Goal: Task Accomplishment & Management: Manage account settings

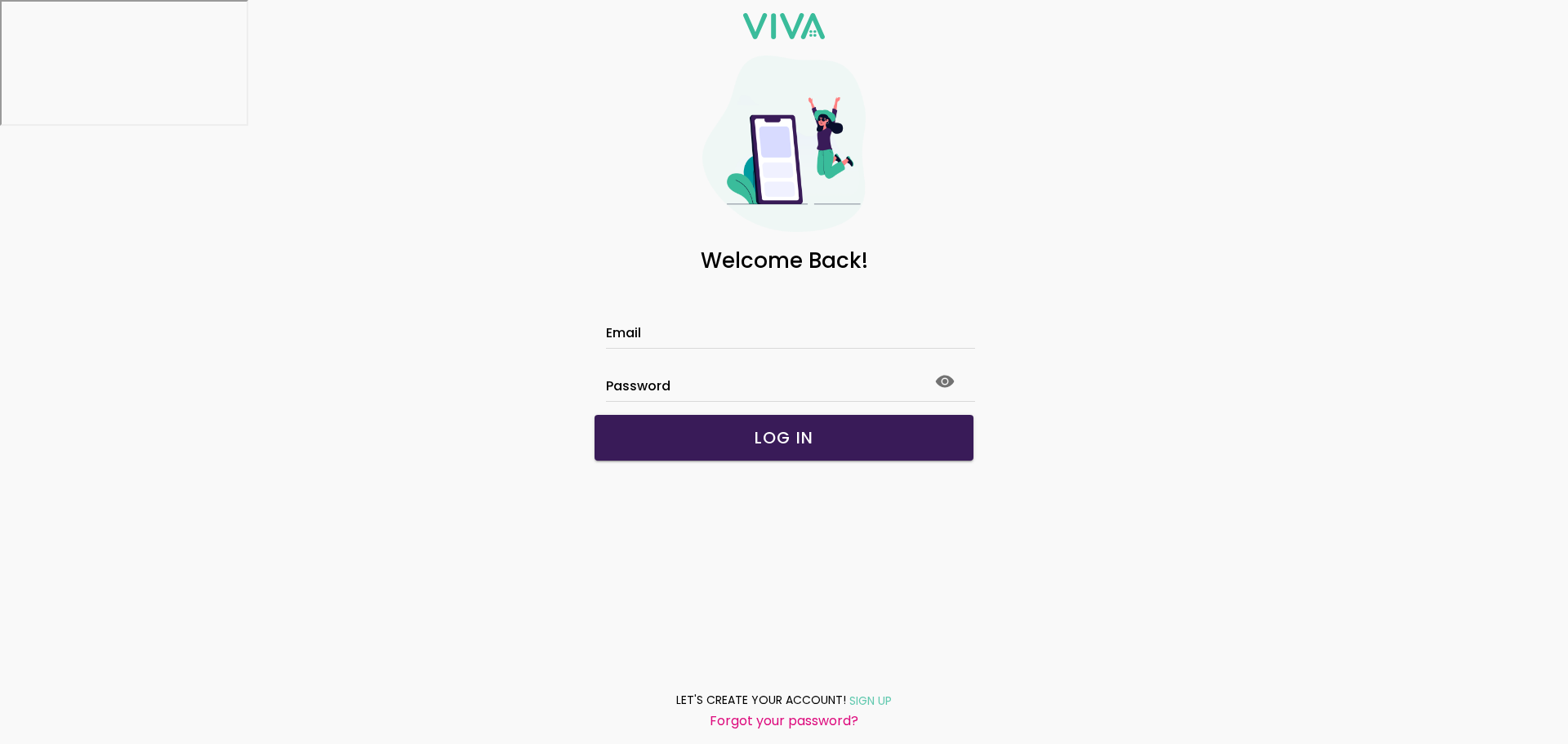
click at [806, 331] on input "Email" at bounding box center [784, 335] width 356 height 14
click at [708, 329] on input "Email" at bounding box center [784, 335] width 356 height 14
click at [613, 314] on div "Email" at bounding box center [784, 315] width 356 height 65
click at [687, 328] on input "Email" at bounding box center [784, 335] width 356 height 14
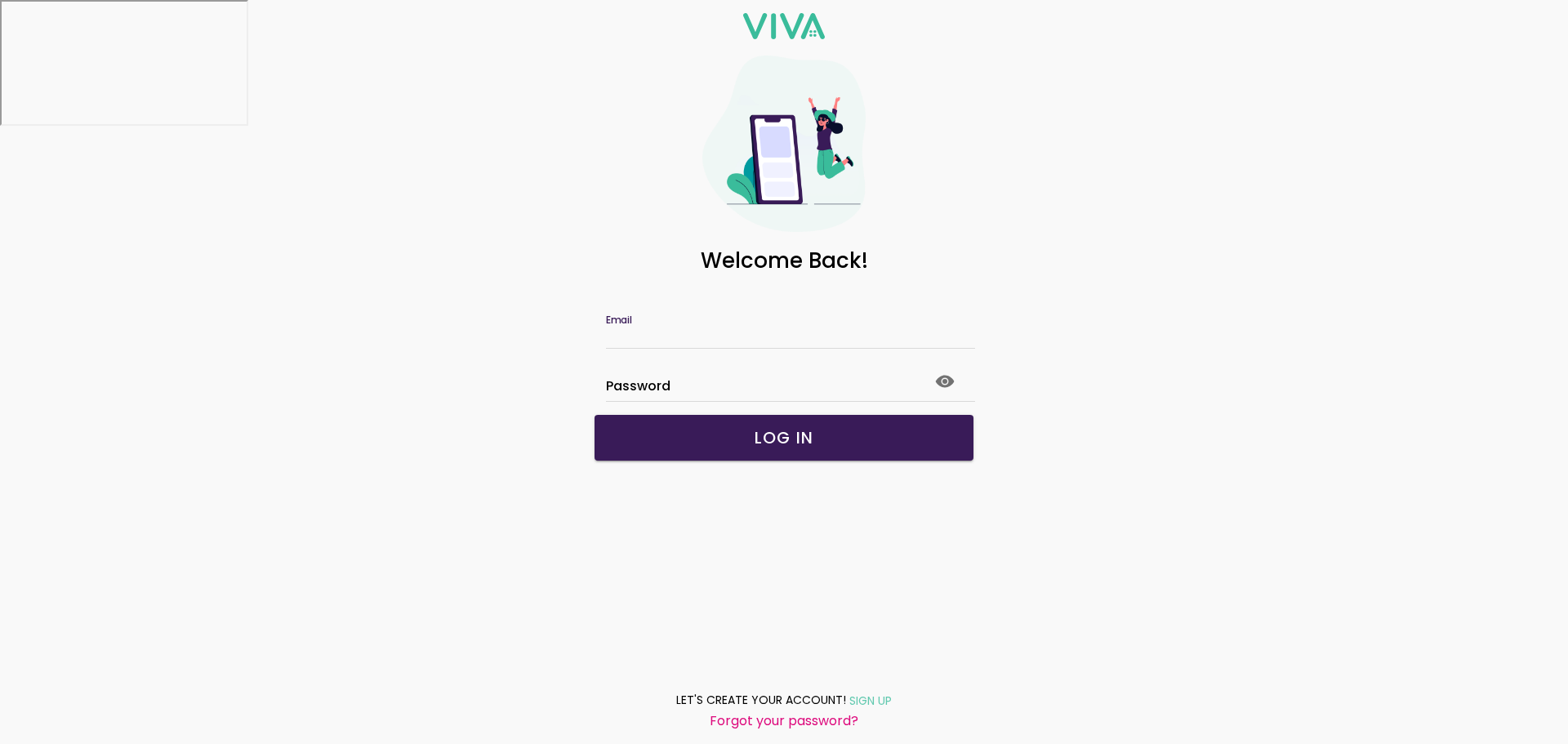
click at [687, 328] on input "Email" at bounding box center [784, 335] width 356 height 14
click at [702, 353] on div "Password" at bounding box center [784, 375] width 356 height 52
click at [765, 156] on img at bounding box center [783, 144] width 163 height 176
click at [666, 341] on input "Email" at bounding box center [784, 335] width 356 height 14
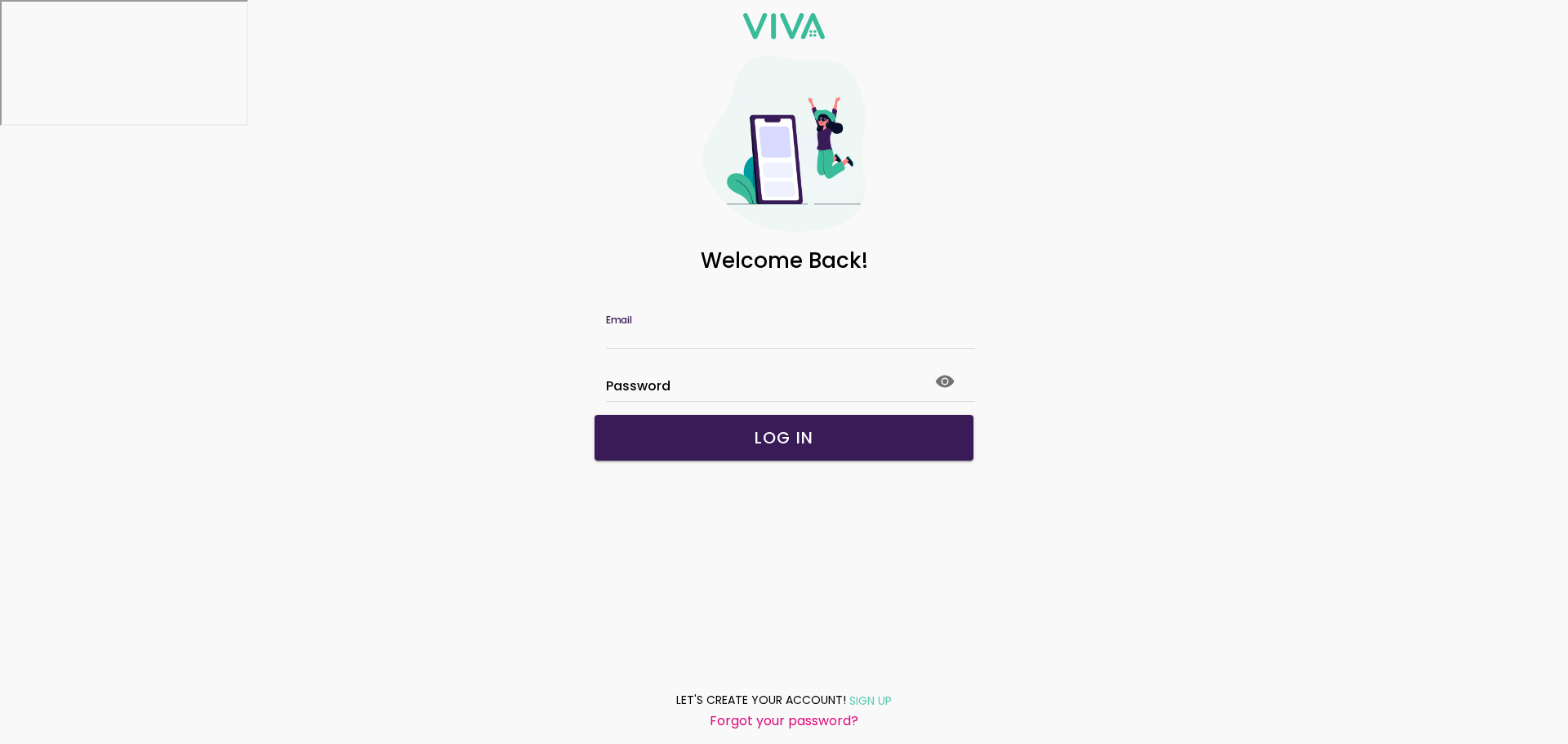
click at [774, 167] on img at bounding box center [783, 144] width 163 height 176
click at [806, 31] on img at bounding box center [784, 26] width 82 height 26
click at [697, 320] on label "Email" at bounding box center [784, 325] width 356 height 46
click at [697, 328] on input "Email" at bounding box center [784, 335] width 356 height 14
type input "*"
